Goal: Transaction & Acquisition: Purchase product/service

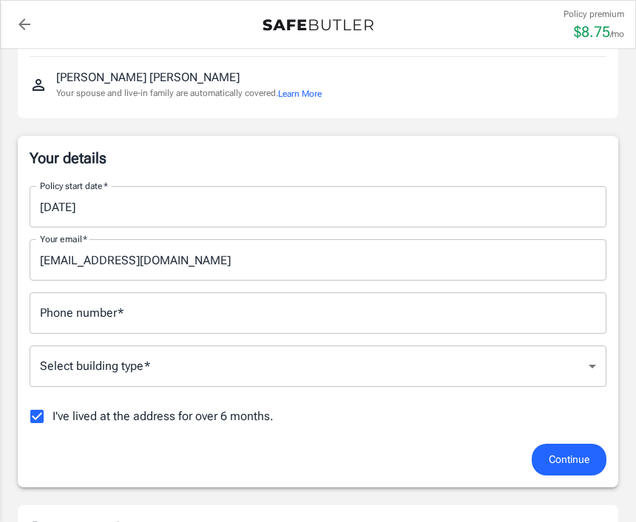
scroll to position [163, 0]
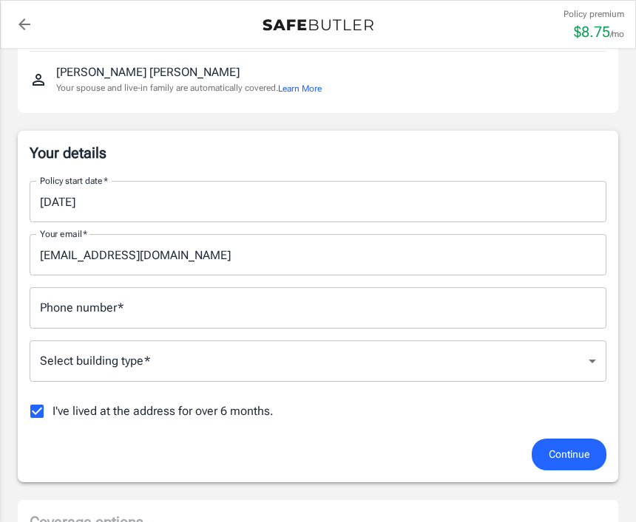
click at [95, 206] on input "[DATE]" at bounding box center [313, 201] width 566 height 41
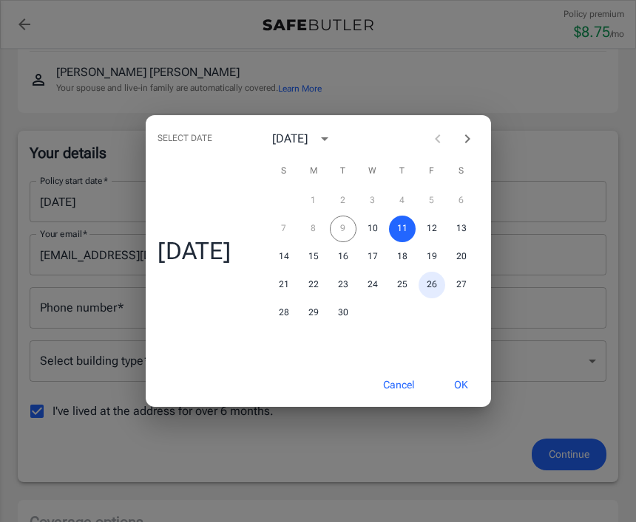
click at [434, 299] on button "26" at bounding box center [431, 285] width 27 height 27
type input "[DATE]"
click at [463, 401] on button "OK" at bounding box center [461, 386] width 48 height 32
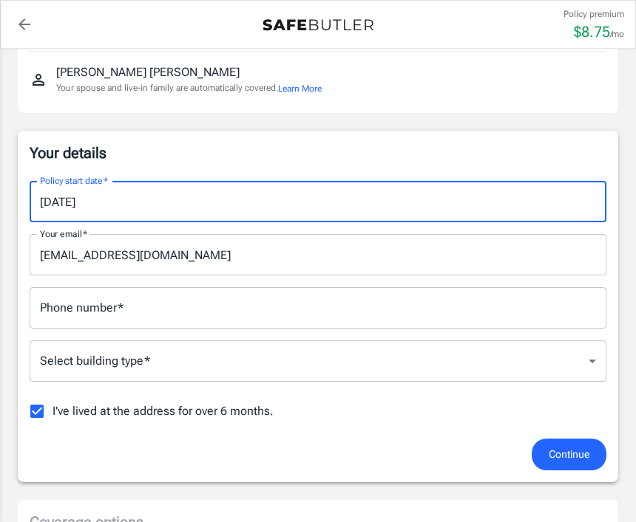
click at [120, 299] on input "Phone number   *" at bounding box center [318, 307] width 576 height 41
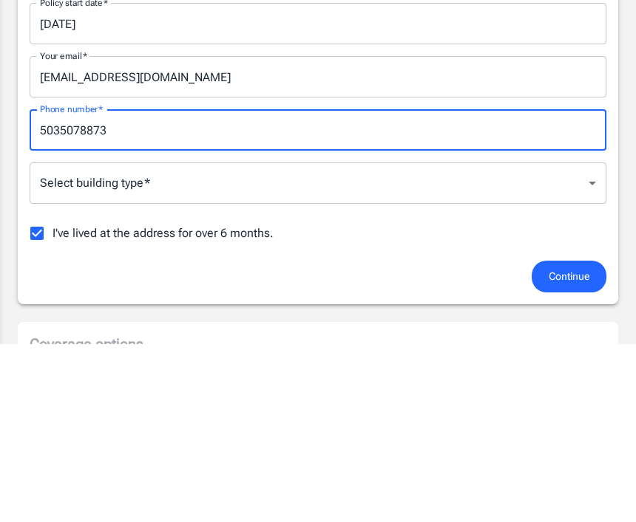
type input "5035078873"
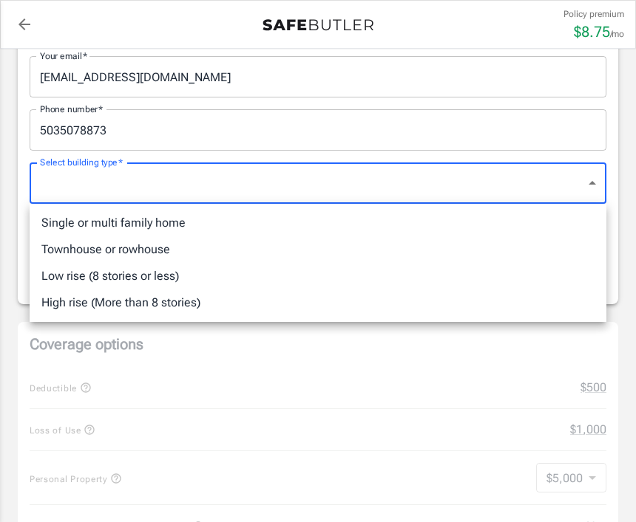
click at [148, 270] on li "Low rise (8 stories or less)" at bounding box center [318, 276] width 576 height 27
type input "lowrise"
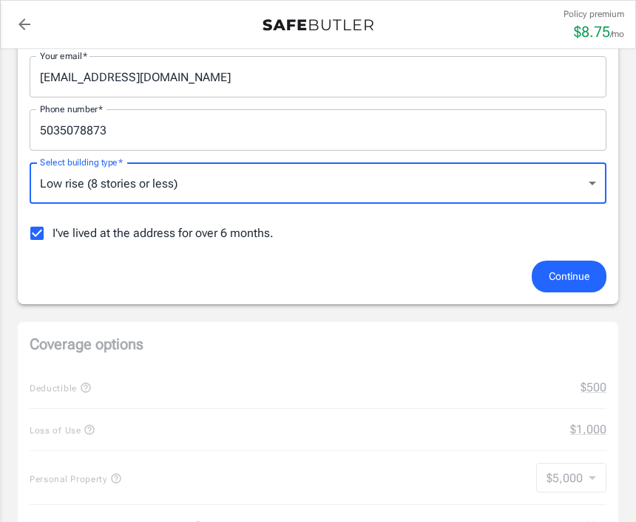
click at [29, 239] on input "I've lived at the address for over 6 months." at bounding box center [36, 233] width 31 height 31
checkbox input "false"
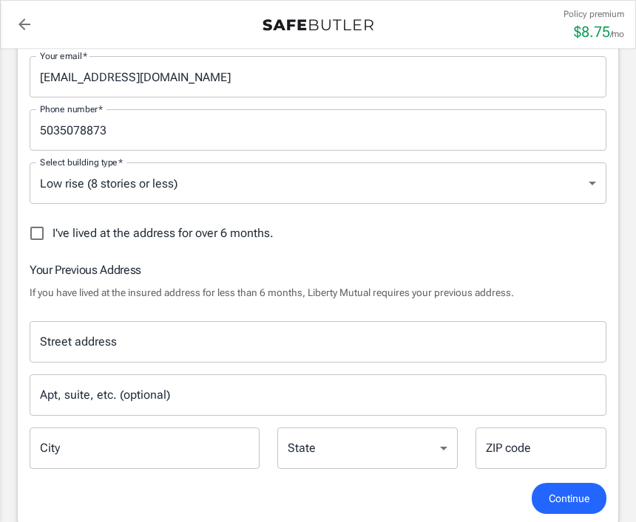
click at [569, 497] on span "Continue" at bounding box center [568, 499] width 41 height 18
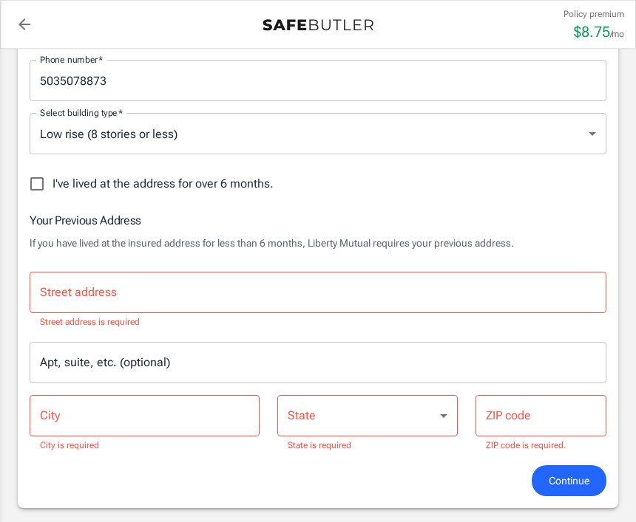
scroll to position [397, 0]
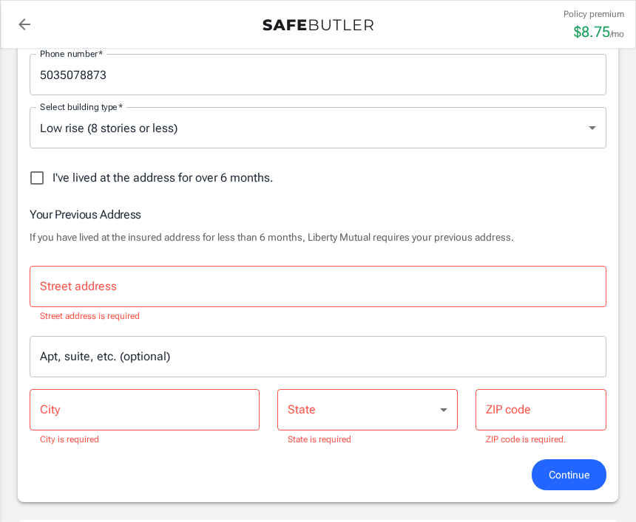
click at [59, 273] on input "Street address" at bounding box center [317, 287] width 563 height 28
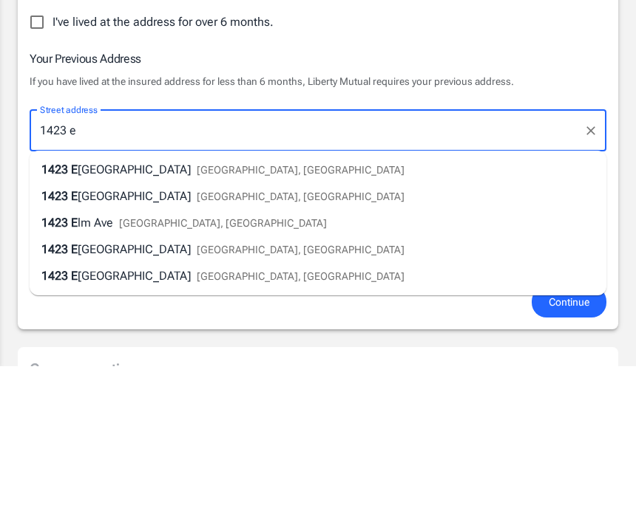
click at [219, 320] on span "Norfolk, VA" at bounding box center [301, 326] width 208 height 12
type input "1423 East Ocean View Avenue"
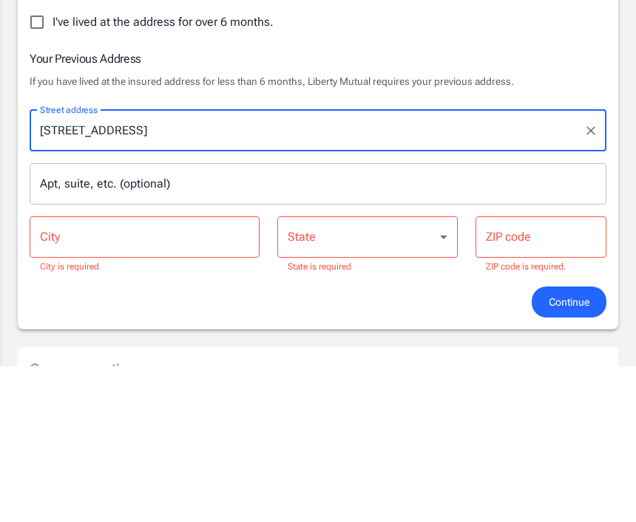
type input "Norfolk"
select select "VA"
type input "23503"
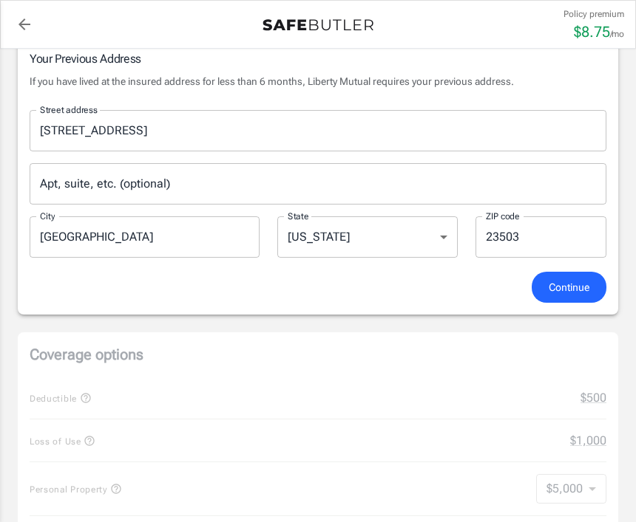
click at [124, 185] on div "Apt, suite, etc. (optional) Apt, suite, etc. (optional)" at bounding box center [318, 183] width 576 height 41
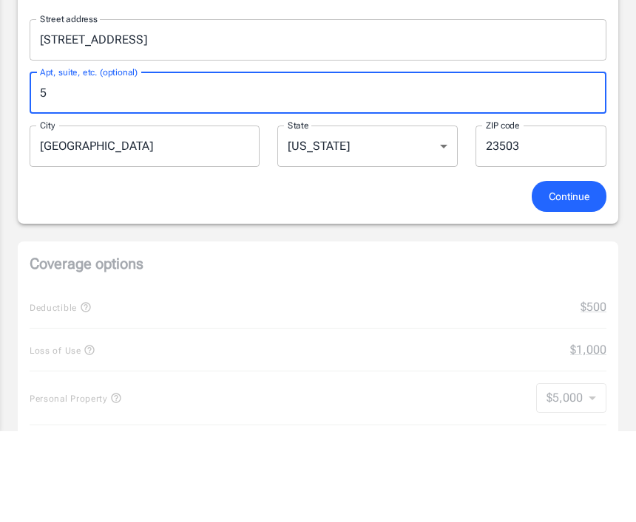
type input "5"
click at [567, 279] on span "Continue" at bounding box center [568, 288] width 41 height 18
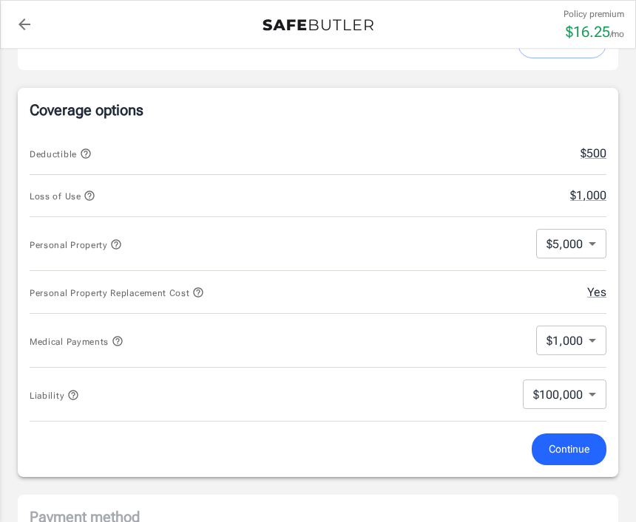
scroll to position [574, 0]
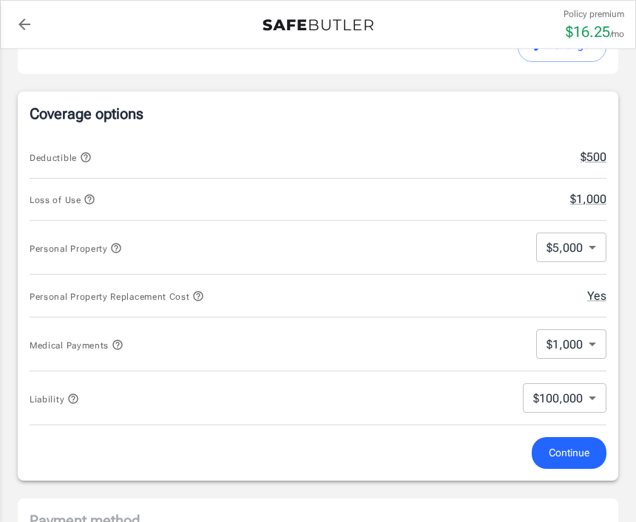
click at [565, 464] on button "Continue" at bounding box center [568, 454] width 75 height 32
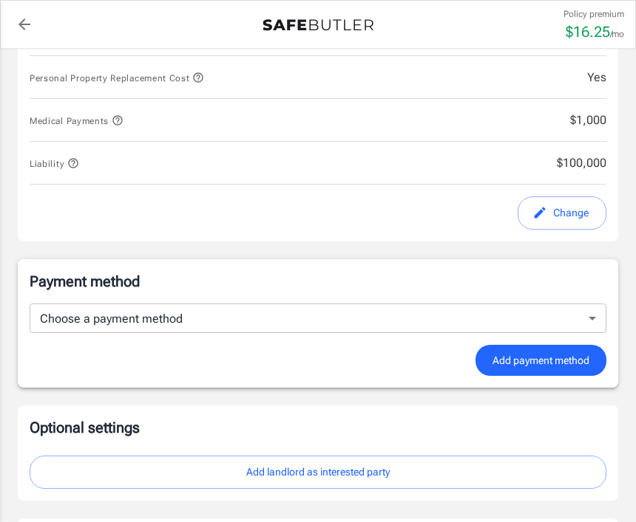
scroll to position [818, 0]
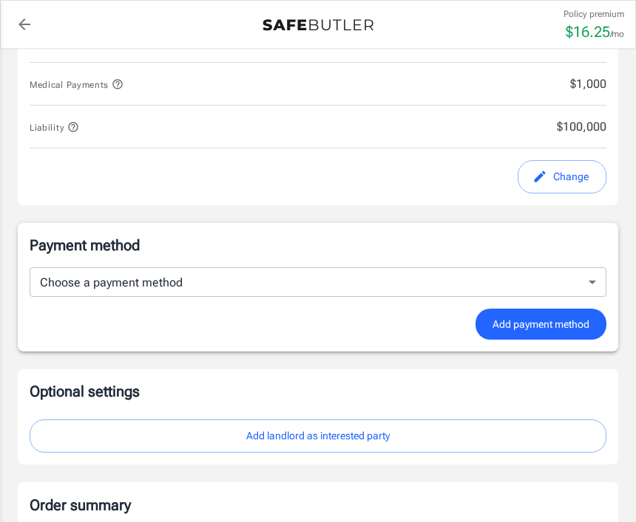
click at [39, 287] on body "Policy premium $ 16.25 /mo Liberty Mutual Renters Insurance 5432 TIDEWATER DR C…" at bounding box center [318, 121] width 636 height 1879
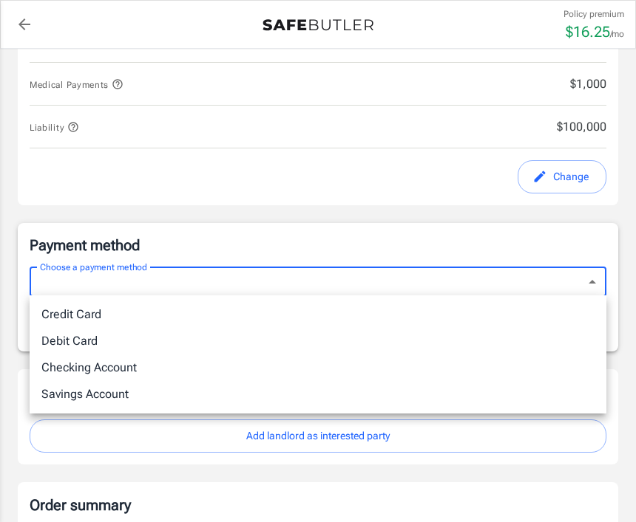
click at [80, 345] on li "Debit Card" at bounding box center [318, 341] width 576 height 27
type input "debit"
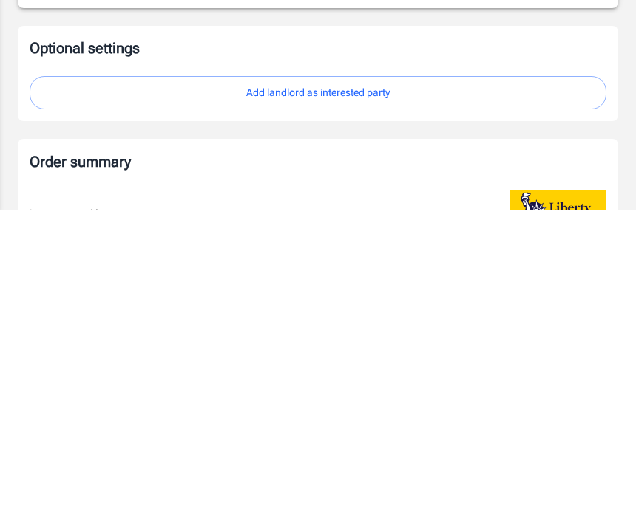
scroll to position [1230, 0]
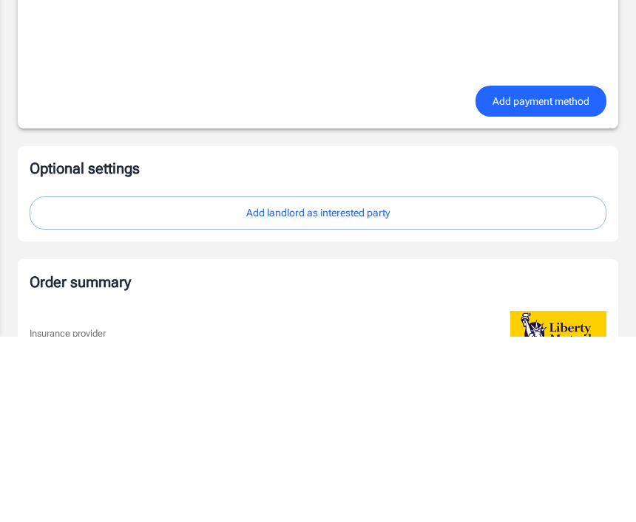
click at [278, 383] on button "Add landlord as interested party" at bounding box center [318, 399] width 576 height 33
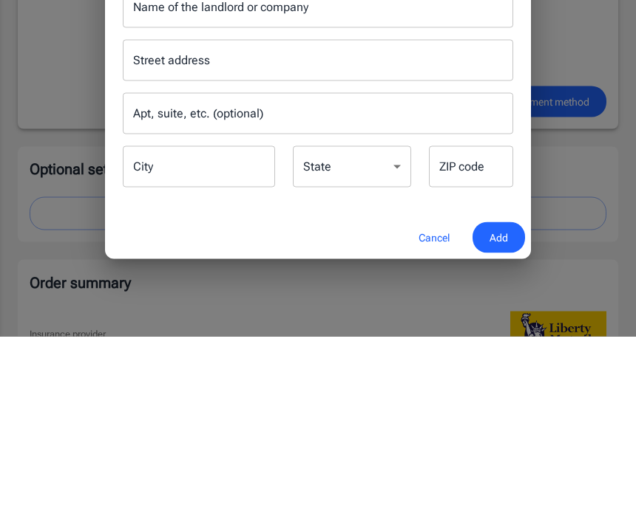
scroll to position [1416, 0]
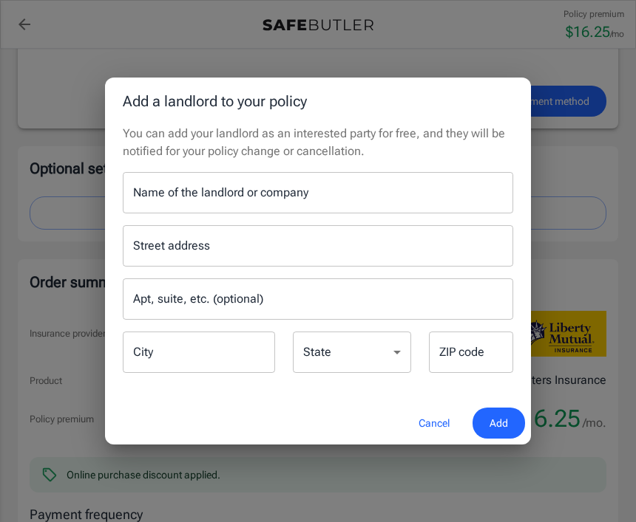
click at [140, 214] on div "Name of the landlord or company Name of the landlord or company" at bounding box center [318, 192] width 390 height 41
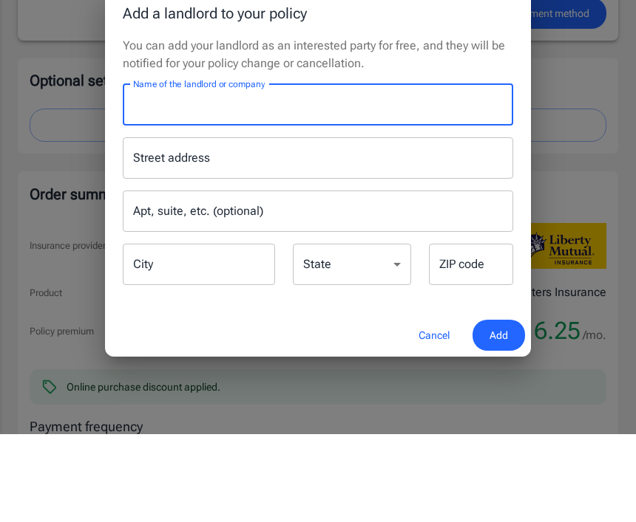
click at [590, 79] on div "Add a landlord to your policy You can add your landlord as an interested party …" at bounding box center [318, 261] width 636 height 522
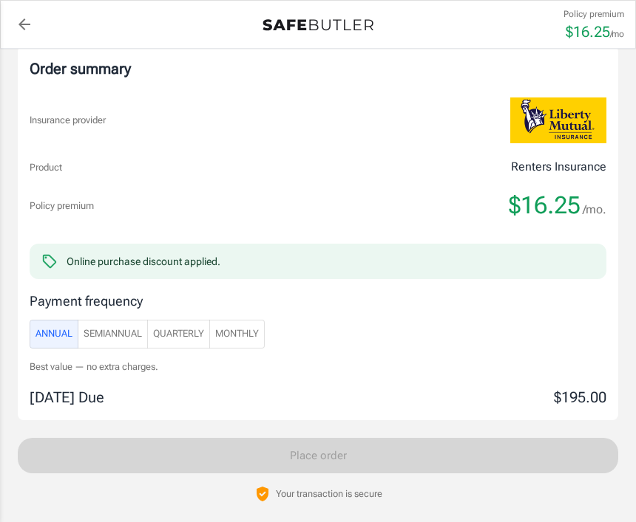
scroll to position [1637, 0]
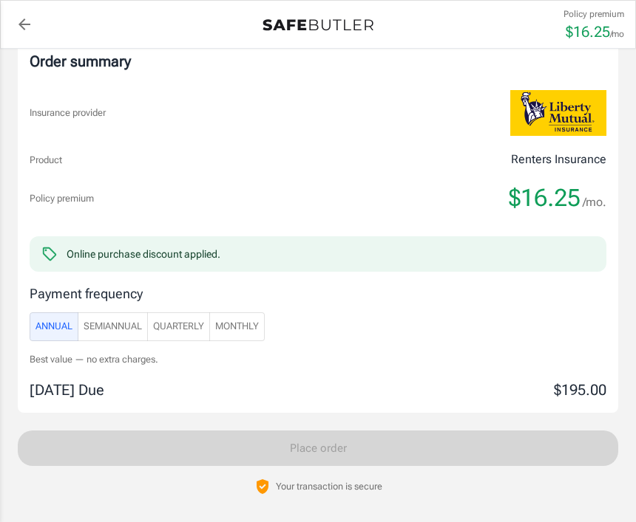
click at [253, 327] on span "Monthly" at bounding box center [237, 327] width 44 height 17
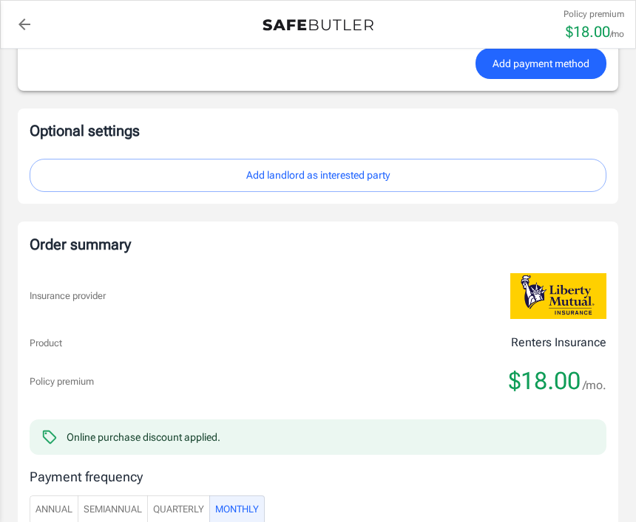
scroll to position [1451, 0]
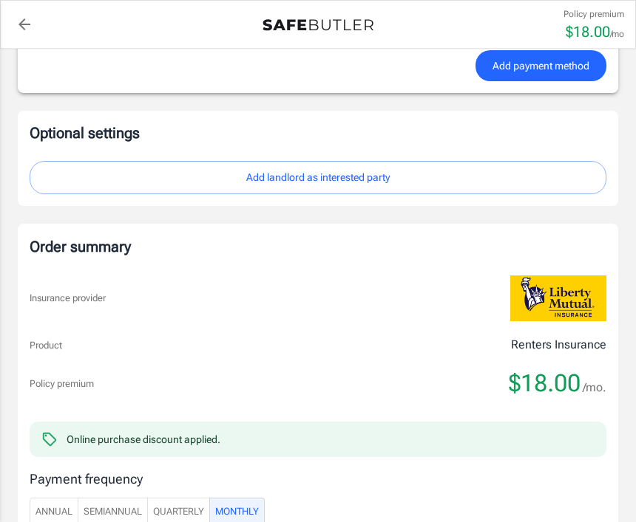
click at [313, 174] on button "Add landlord as interested party" at bounding box center [318, 177] width 576 height 33
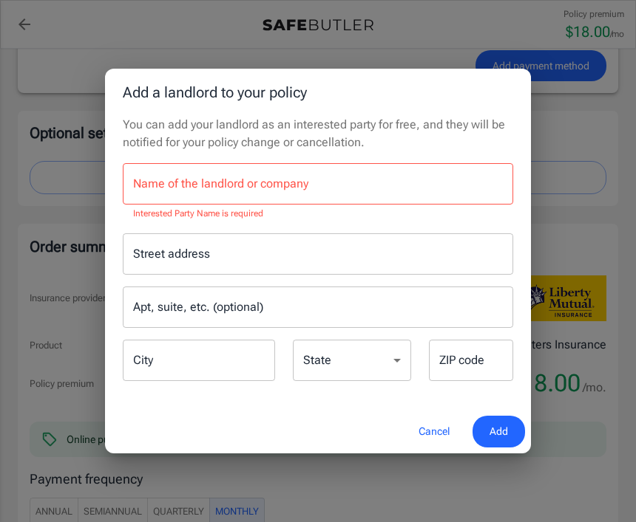
click at [147, 211] on div "Name of the landlord or company Name of the landlord or company Interested Part…" at bounding box center [318, 192] width 390 height 58
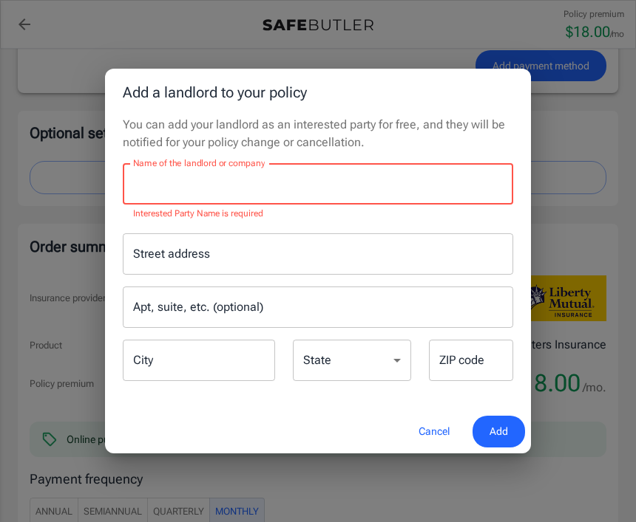
scroll to position [1451, 0]
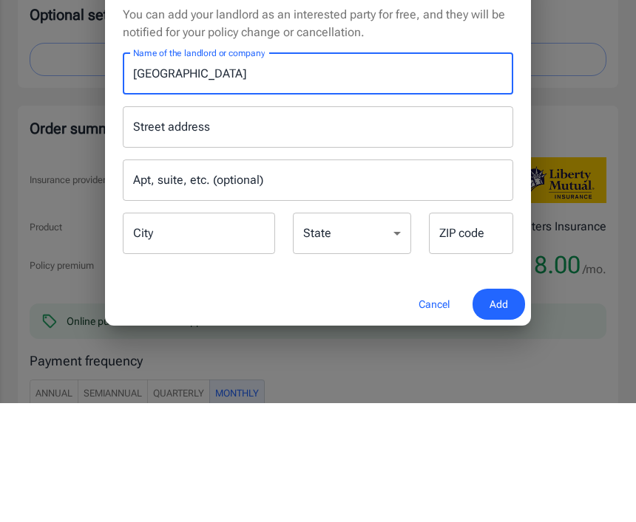
type input "Stonebridge Manor"
click at [144, 225] on div "Street address Street address" at bounding box center [318, 245] width 390 height 41
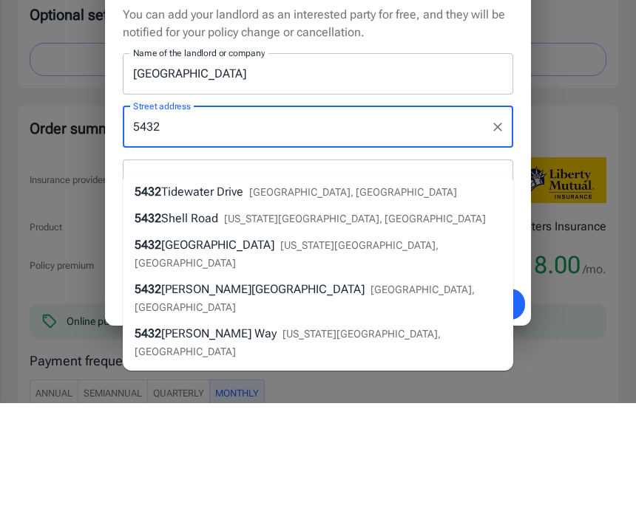
click at [284, 305] on span "Norfolk, VA" at bounding box center [353, 311] width 208 height 12
type input "5432 Tidewater Drive"
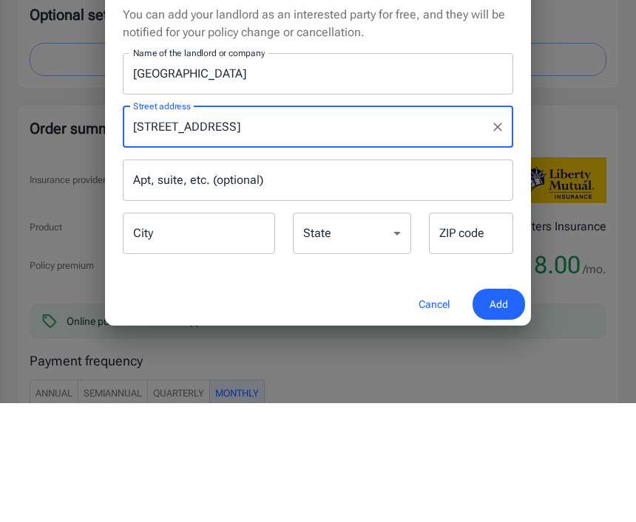
type input "Norfolk"
select select "VA"
type input "23509"
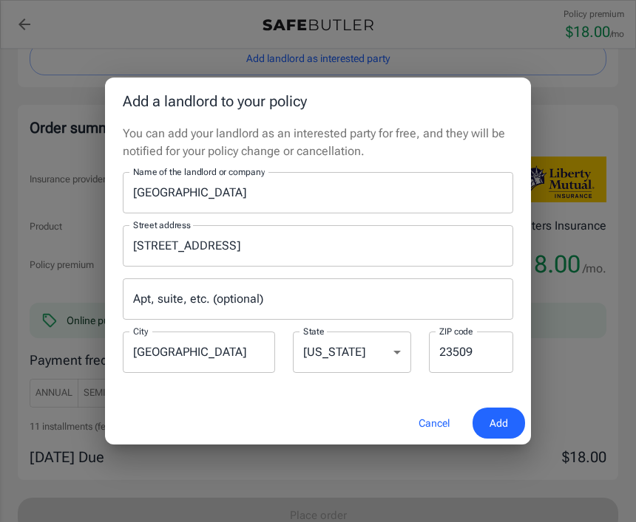
click at [157, 320] on div "Apt, suite, etc. (optional) Apt, suite, etc. (optional)" at bounding box center [318, 299] width 390 height 41
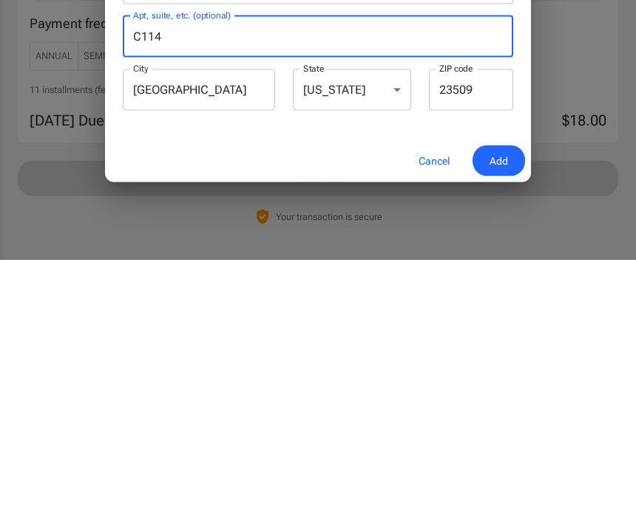
scroll to position [1647, 0]
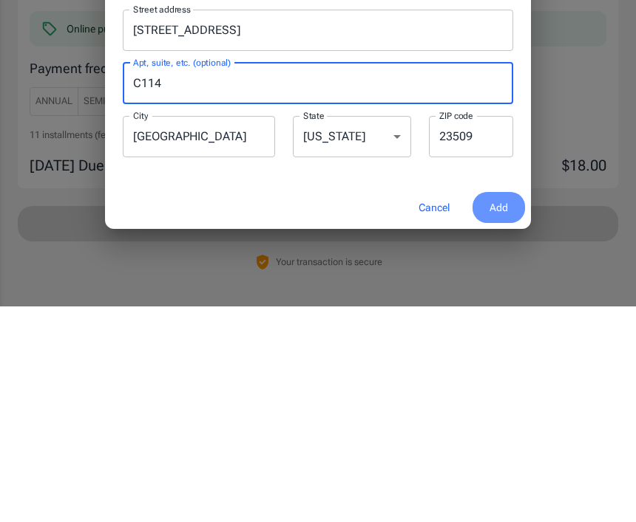
type input "C114"
click at [495, 415] on span "Add" at bounding box center [498, 424] width 18 height 18
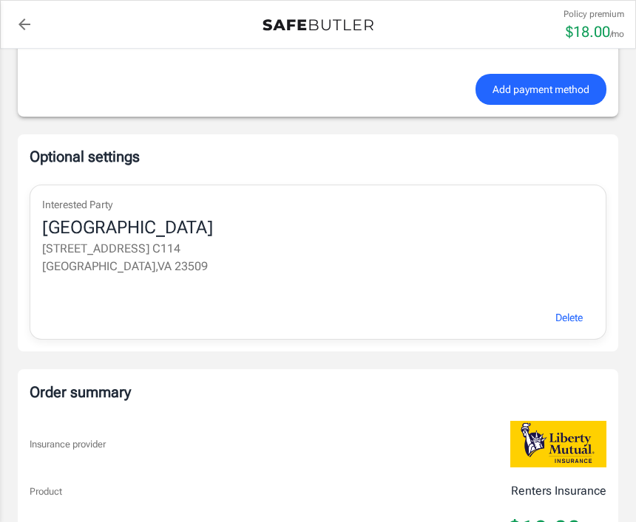
scroll to position [1427, 0]
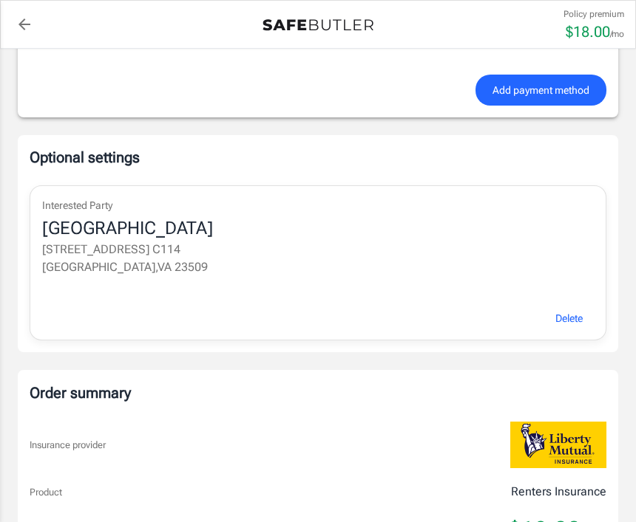
click at [555, 320] on span "Delete" at bounding box center [568, 319] width 27 height 18
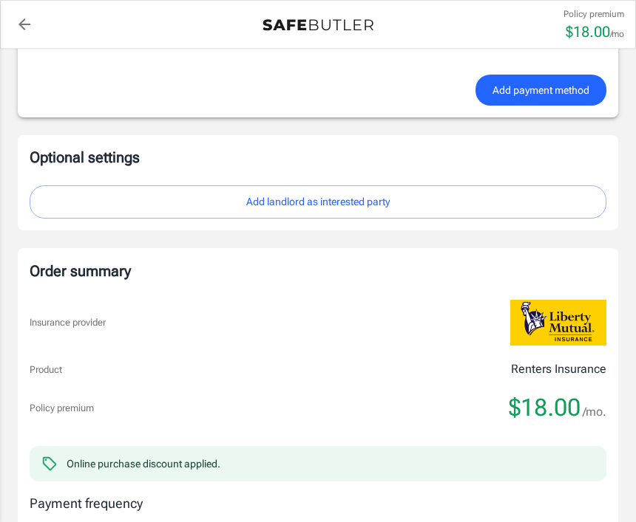
click at [316, 202] on button "Add landlord as interested party" at bounding box center [318, 201] width 576 height 33
select select "VA"
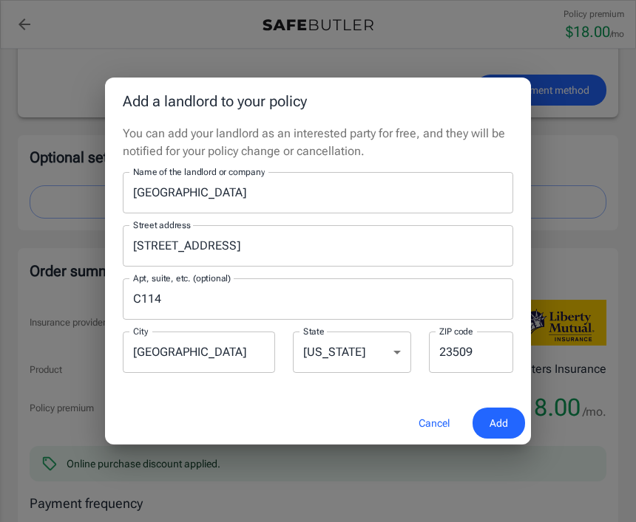
click at [177, 320] on input "C114" at bounding box center [318, 299] width 390 height 41
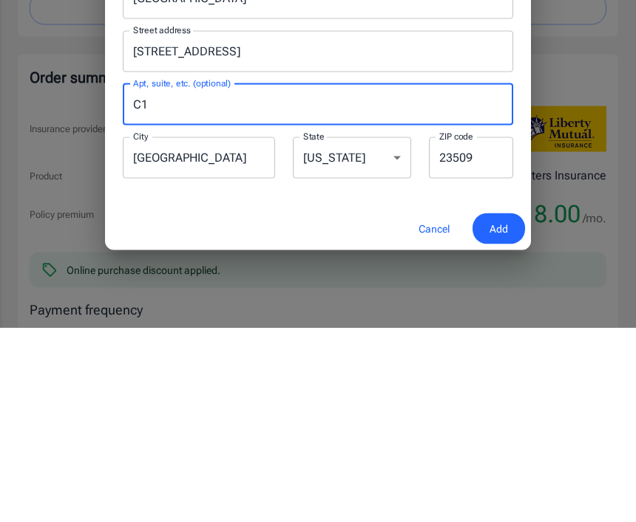
type input "C"
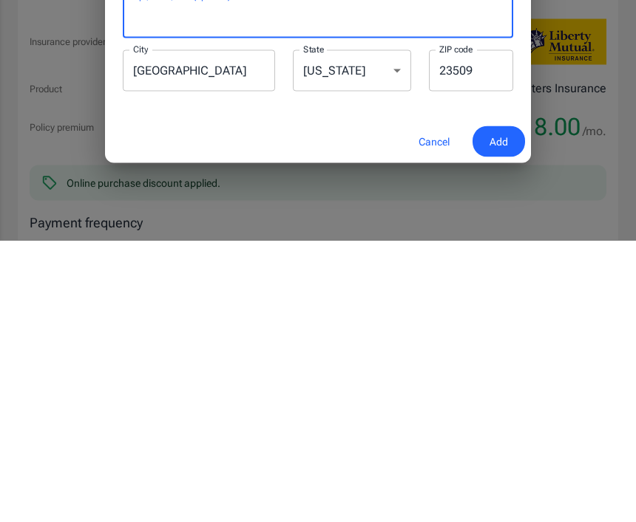
click at [493, 415] on span "Add" at bounding box center [498, 424] width 18 height 18
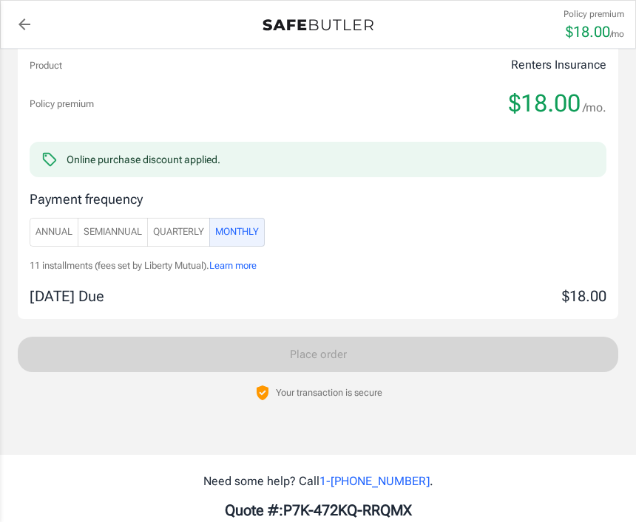
scroll to position [1853, 0]
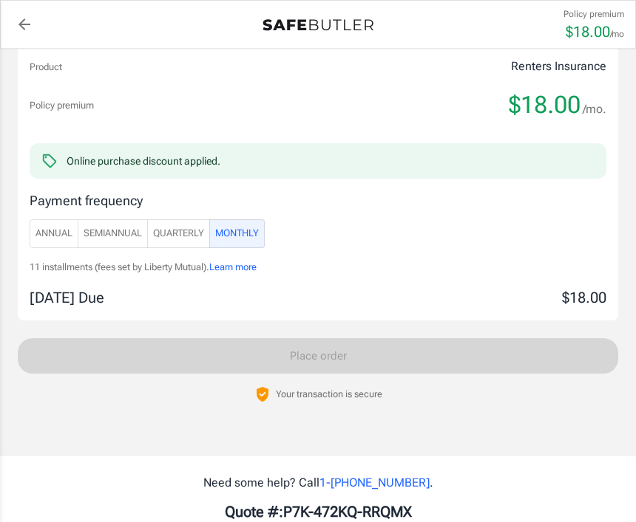
click at [319, 353] on div "Order summary Insurance provider Product Renters Insurance Policy premium $18.0…" at bounding box center [318, 174] width 600 height 458
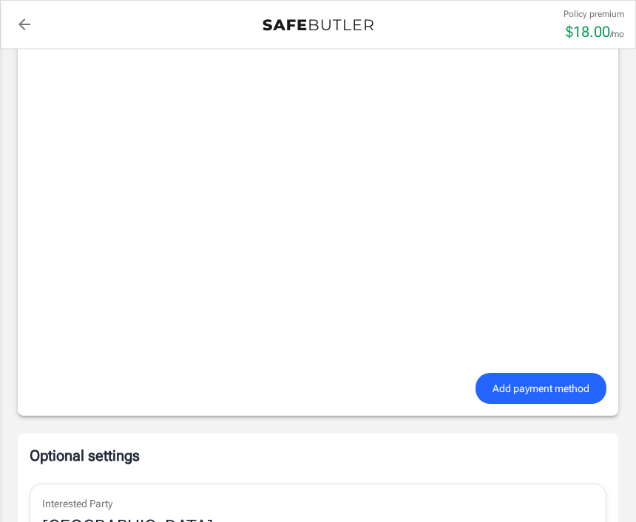
scroll to position [1126, 0]
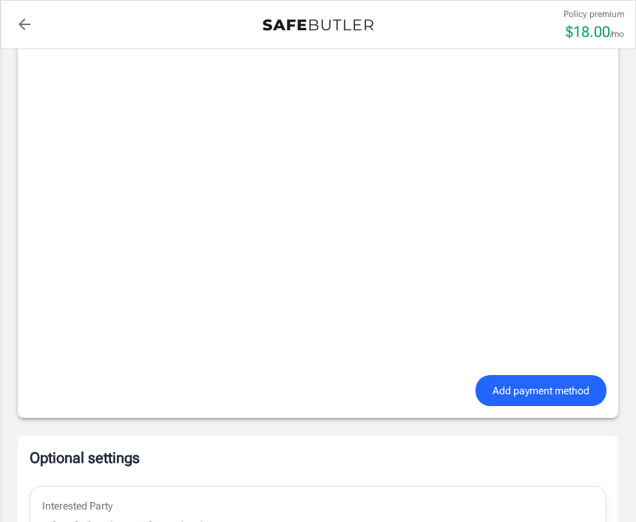
click at [550, 387] on span "Add payment method" at bounding box center [540, 391] width 97 height 18
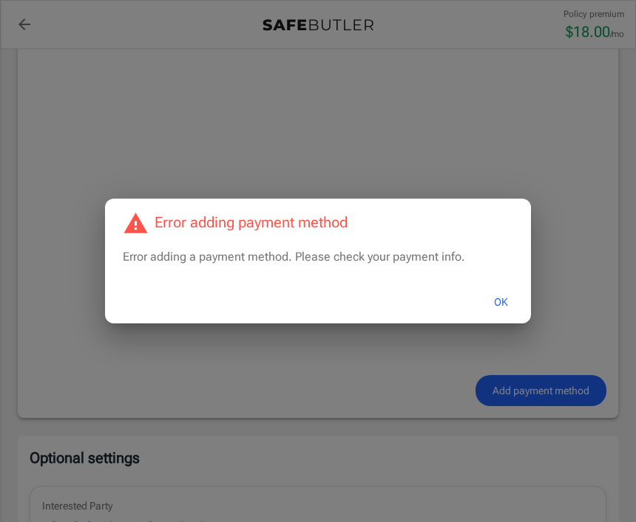
click at [497, 319] on button "OK" at bounding box center [501, 303] width 48 height 32
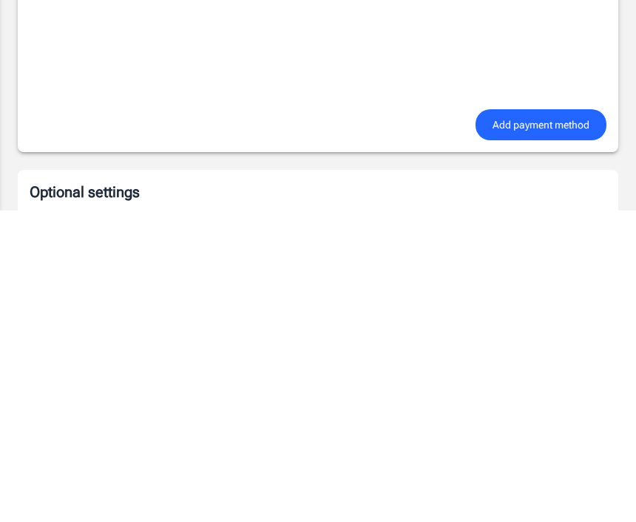
scroll to position [1100, 0]
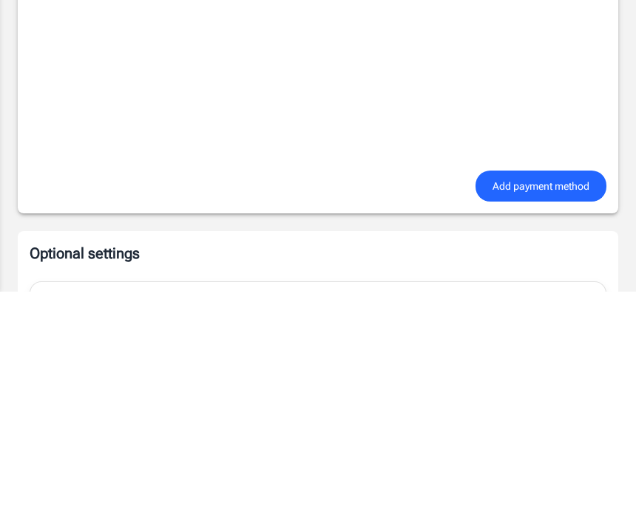
click at [545, 409] on span "Add payment method" at bounding box center [540, 418] width 97 height 18
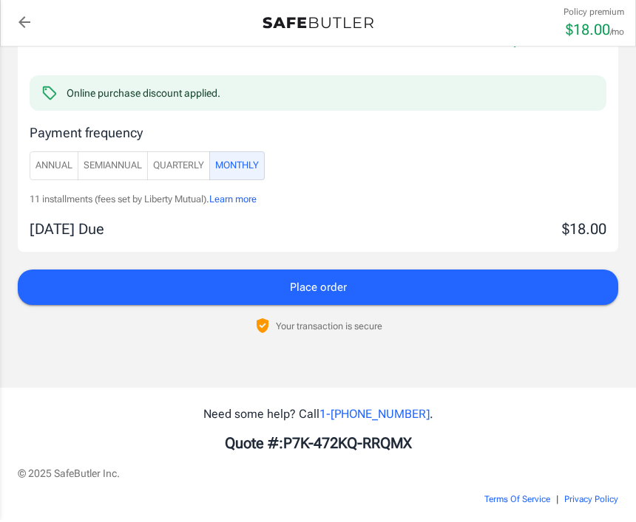
scroll to position [1542, 0]
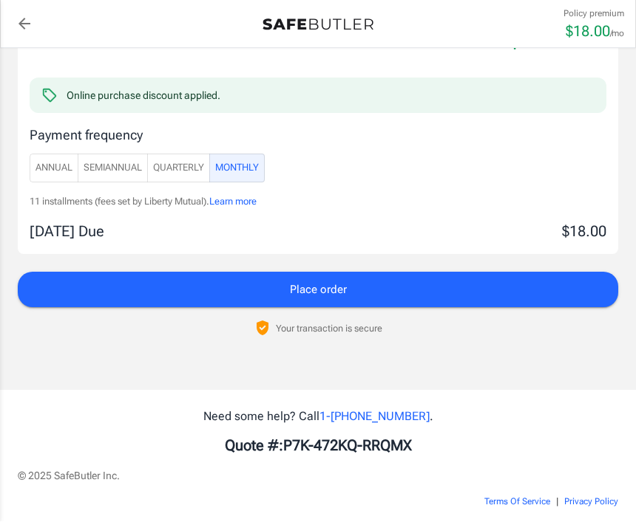
click at [308, 292] on span "Place order" at bounding box center [318, 290] width 57 height 19
